Goal: Task Accomplishment & Management: Use online tool/utility

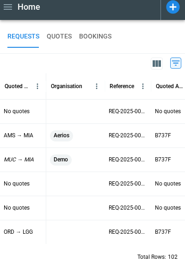
scroll to position [60, 0]
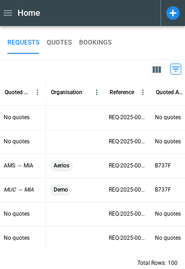
click at [180, 13] on icon at bounding box center [173, 13] width 16 height 16
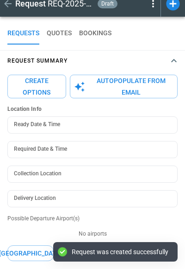
scroll to position [11, 0]
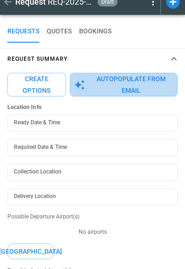
click at [119, 80] on button "Autopopulate from Email" at bounding box center [124, 85] width 108 height 24
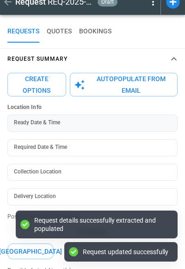
type textarea "*"
type input "**********"
type input "*******"
type textarea "*"
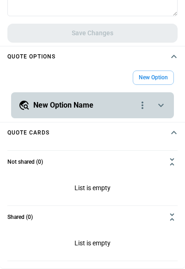
scroll to position [405, 0]
click at [161, 106] on icon "scrollable content" at bounding box center [161, 105] width 11 height 11
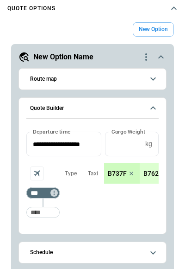
scroll to position [469, 0]
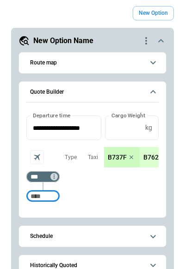
click at [34, 201] on input "Too short" at bounding box center [43, 196] width 30 height 17
type input "***"
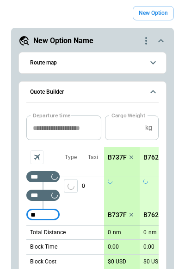
type input "***"
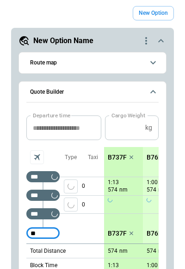
type input "***"
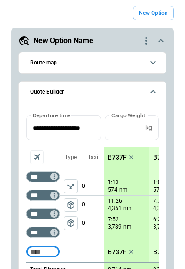
click at [69, 224] on span "package_2" at bounding box center [70, 222] width 9 height 9
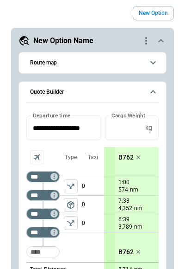
scroll to position [0, 0]
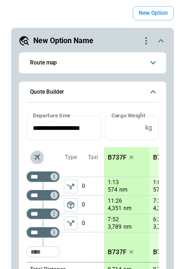
click at [37, 159] on icon "Aircraft selection" at bounding box center [36, 156] width 9 height 9
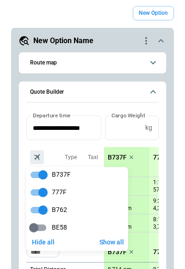
scroll to position [2, 0]
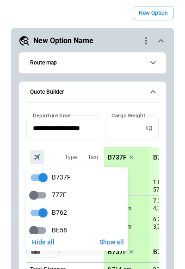
click at [82, 142] on div at bounding box center [92, 134] width 185 height 269
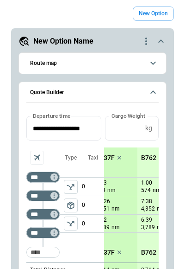
scroll to position [0, 0]
click at [165, 43] on icon "scrollable content" at bounding box center [161, 41] width 11 height 11
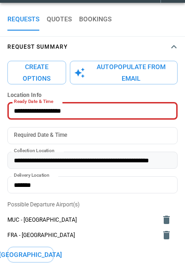
scroll to position [23, 0]
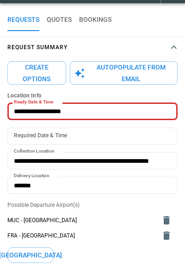
click at [36, 76] on button "Create Options" at bounding box center [36, 73] width 59 height 24
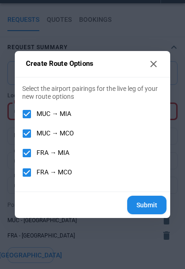
click at [154, 206] on button "Submit" at bounding box center [146, 205] width 39 height 19
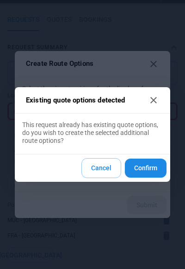
click at [153, 171] on button "Confirm" at bounding box center [146, 167] width 42 height 19
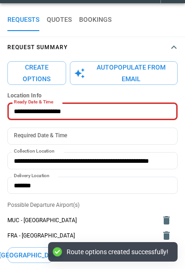
type textarea "*"
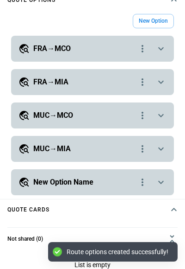
scroll to position [462, 0]
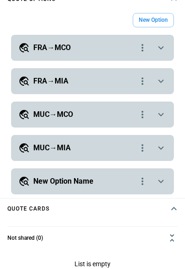
click at [159, 50] on icon "scrollable content" at bounding box center [161, 47] width 11 height 11
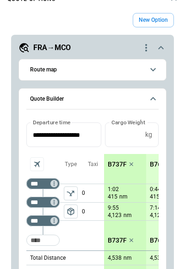
click at [159, 50] on icon "scrollable content" at bounding box center [161, 47] width 11 height 11
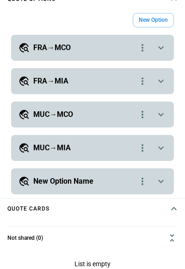
click at [160, 81] on icon "scrollable content" at bounding box center [161, 81] width 6 height 3
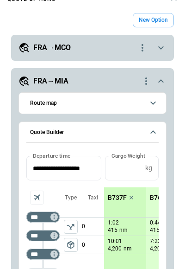
click at [160, 81] on icon "scrollable content" at bounding box center [161, 80] width 6 height 3
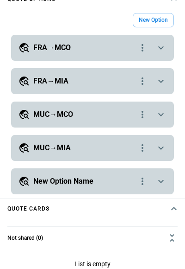
click at [163, 113] on icon "scrollable content" at bounding box center [161, 114] width 11 height 11
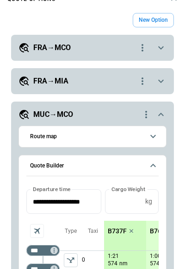
click at [163, 113] on icon "scrollable content" at bounding box center [161, 114] width 11 height 11
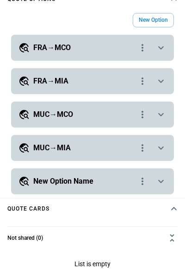
click at [163, 153] on div "**********" at bounding box center [92, 148] width 163 height 26
click at [164, 149] on icon "scrollable content" at bounding box center [161, 147] width 11 height 11
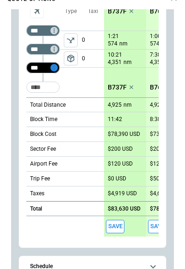
scroll to position [253, 0]
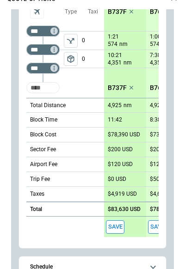
click at [50, 88] on input "Too short" at bounding box center [43, 87] width 30 height 17
type input "***"
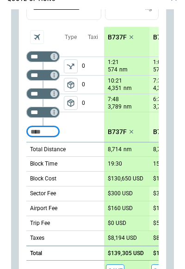
scroll to position [219, 0]
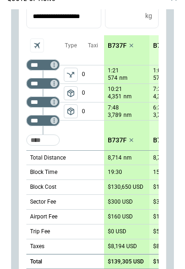
click at [117, 48] on p "B737F" at bounding box center [117, 46] width 19 height 8
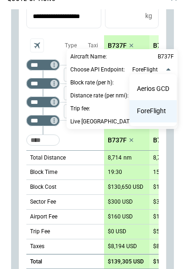
click at [164, 69] on div at bounding box center [92, 134] width 185 height 269
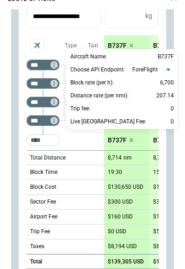
click at [19, 22] on div at bounding box center [92, 134] width 185 height 269
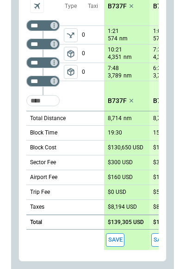
scroll to position [239, 0]
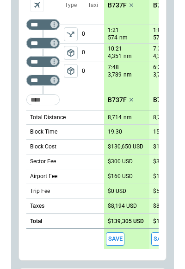
click at [70, 69] on span "package_2" at bounding box center [70, 70] width 9 height 9
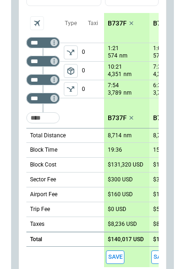
scroll to position [210, 0]
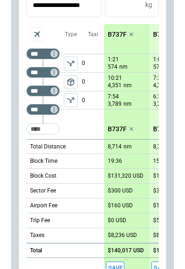
click at [118, 36] on p "B737F" at bounding box center [117, 35] width 19 height 8
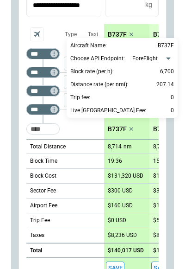
click at [165, 75] on p "6,700" at bounding box center [167, 71] width 14 height 11
type input "****"
click at [76, 126] on div at bounding box center [92, 134] width 185 height 269
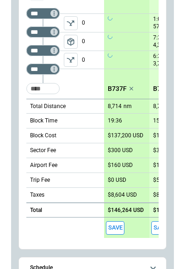
scroll to position [248, 0]
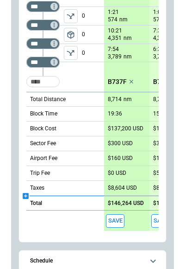
click at [26, 196] on icon "scrollable content" at bounding box center [26, 196] width 6 height 6
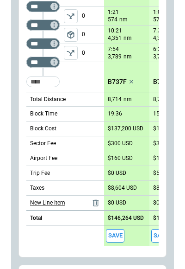
click at [44, 204] on p "New Line Item" at bounding box center [47, 203] width 35 height 8
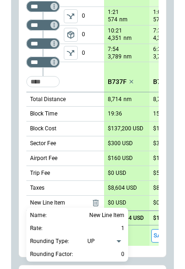
click at [119, 201] on div at bounding box center [92, 134] width 185 height 269
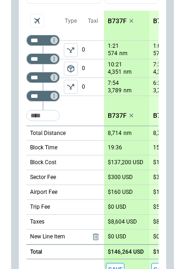
scroll to position [214, 0]
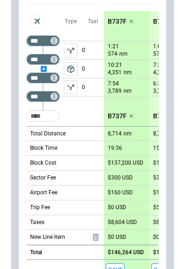
click at [43, 69] on div "scrollable content" at bounding box center [42, 69] width 33 height 0
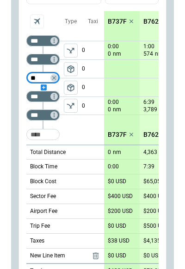
type input "***"
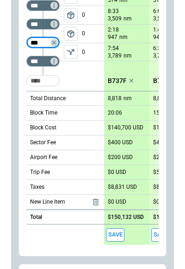
scroll to position [203, 0]
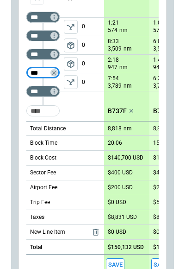
click at [92, 100] on div "0 0 0 0" at bounding box center [93, 54] width 22 height 93
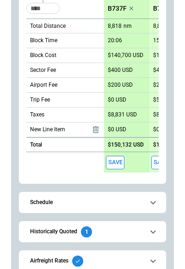
scroll to position [304, 0]
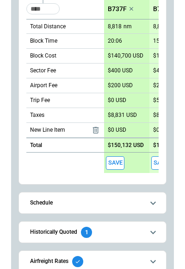
click at [140, 198] on button "Schedule" at bounding box center [92, 202] width 133 height 21
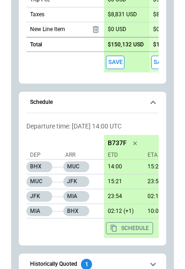
scroll to position [405, 0]
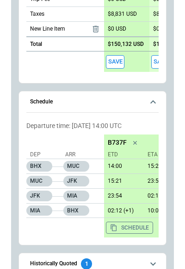
click at [154, 103] on icon "scrollable content" at bounding box center [153, 101] width 11 height 11
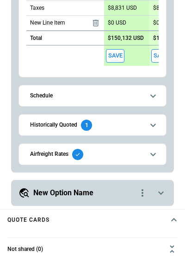
scroll to position [635, 0]
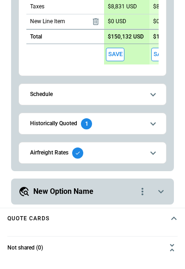
click at [147, 130] on button "Historically Quoted 1" at bounding box center [92, 123] width 133 height 21
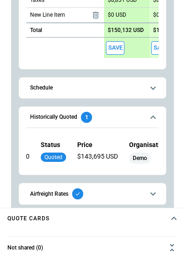
scroll to position [0, 222]
click at [147, 190] on button "Airfreight Rates" at bounding box center [92, 193] width 133 height 21
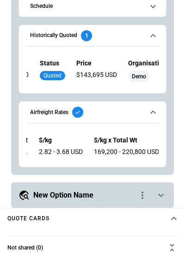
scroll to position [0, 45]
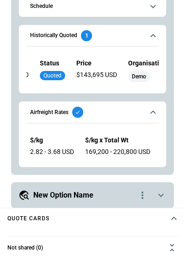
click at [157, 110] on icon "scrollable content" at bounding box center [153, 112] width 11 height 11
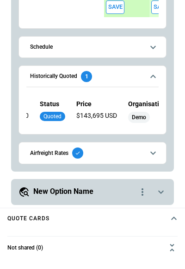
scroll to position [352, 0]
click at [158, 75] on icon "scrollable content" at bounding box center [153, 76] width 11 height 11
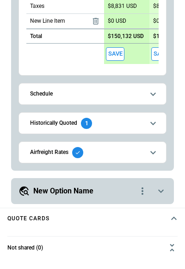
scroll to position [304, 0]
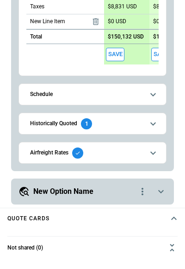
click at [116, 56] on button "Save" at bounding box center [115, 54] width 19 height 13
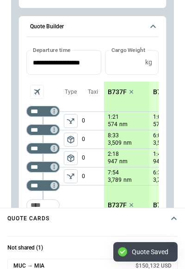
scroll to position [0, 0]
click at [149, 25] on icon "scrollable content" at bounding box center [153, 26] width 11 height 11
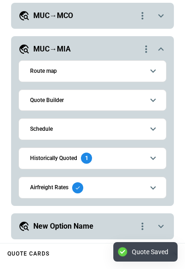
scroll to position [559, 0]
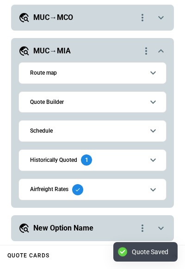
click at [157, 47] on icon "scrollable content" at bounding box center [161, 50] width 11 height 11
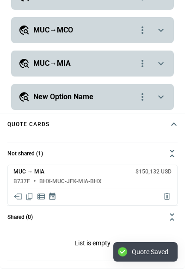
scroll to position [546, 0]
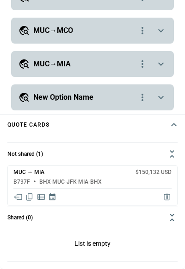
click at [162, 30] on icon "scrollable content" at bounding box center [161, 30] width 11 height 11
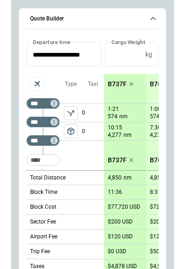
scroll to position [62, 0]
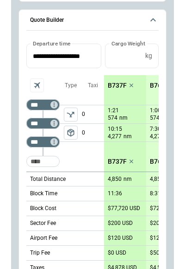
click at [155, 22] on icon "scrollable content" at bounding box center [153, 19] width 11 height 11
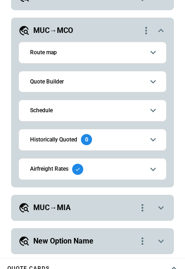
scroll to position [0, 0]
click at [152, 81] on icon "scrollable content" at bounding box center [154, 81] width 6 height 3
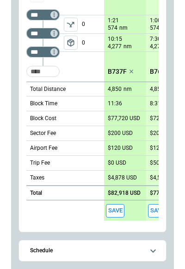
scroll to position [163, 0]
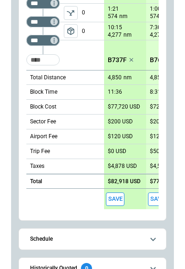
click at [115, 201] on button "Save" at bounding box center [115, 198] width 19 height 13
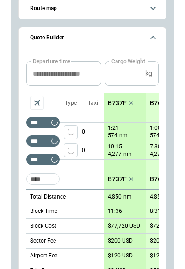
scroll to position [44, 0]
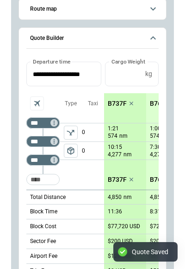
click at [154, 35] on icon "scrollable content" at bounding box center [153, 37] width 11 height 11
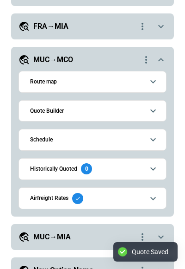
scroll to position [505, 0]
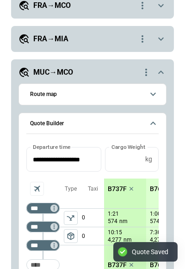
click at [158, 70] on icon "scrollable content" at bounding box center [161, 72] width 11 height 11
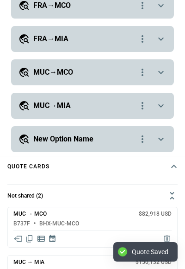
type textarea "*"
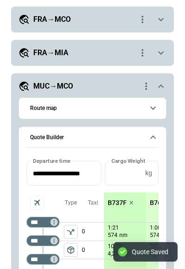
scroll to position [3, 0]
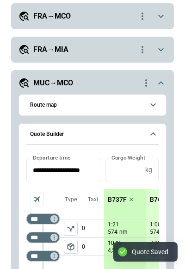
click at [160, 83] on icon "scrollable content" at bounding box center [161, 82] width 6 height 3
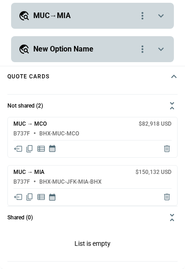
scroll to position [594, 0]
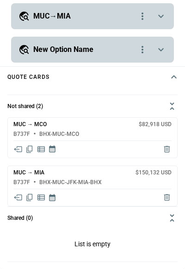
click at [19, 149] on icon "Share quote in email" at bounding box center [17, 149] width 9 height 9
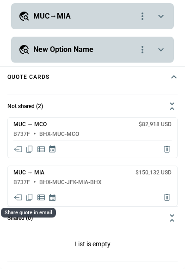
click at [18, 196] on icon "Share quote in email" at bounding box center [17, 197] width 9 height 9
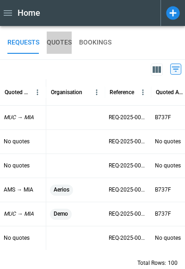
click at [59, 45] on button "QUOTES" at bounding box center [59, 43] width 25 height 22
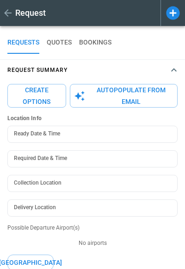
type input "**********"
type textarea "*"
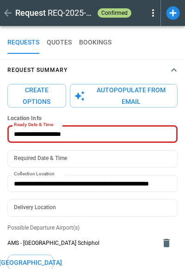
type input "**********"
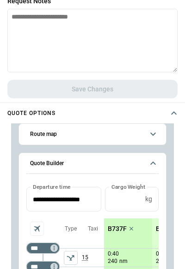
scroll to position [45, 0]
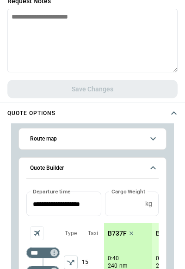
click at [157, 168] on icon "scrollable content" at bounding box center [153, 167] width 11 height 11
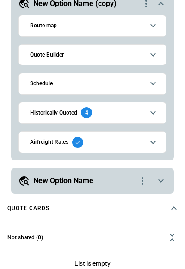
scroll to position [536, 0]
